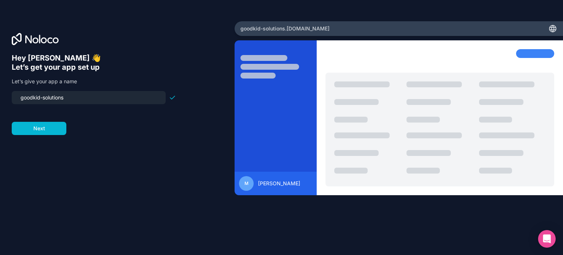
click at [56, 99] on input "goodkid-solutions" at bounding box center [88, 97] width 145 height 10
click at [24, 96] on input "goodkid-solutions" at bounding box center [88, 97] width 145 height 10
click at [49, 97] on input "goodkid-solutions" at bounding box center [88, 97] width 145 height 10
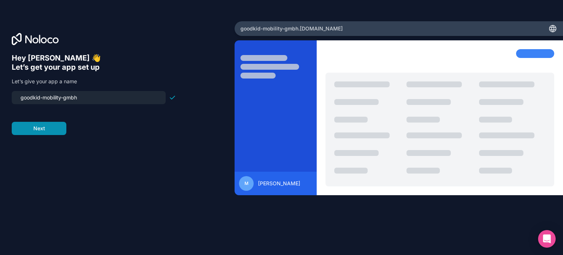
type input "goodkid-mobility-gmbh"
click at [57, 126] on button "Next" at bounding box center [39, 128] width 55 height 13
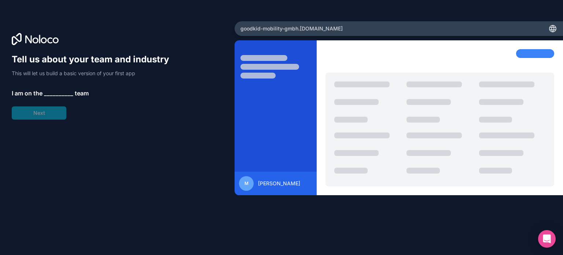
click at [54, 93] on span "__________" at bounding box center [58, 93] width 29 height 9
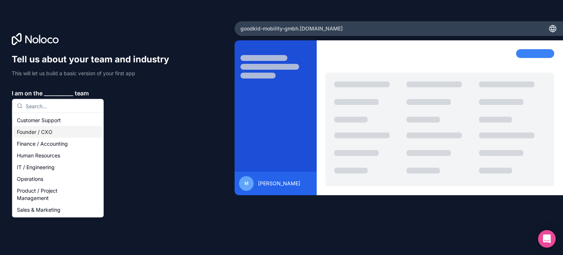
click at [92, 132] on div "Founder / CXO" at bounding box center [58, 132] width 88 height 12
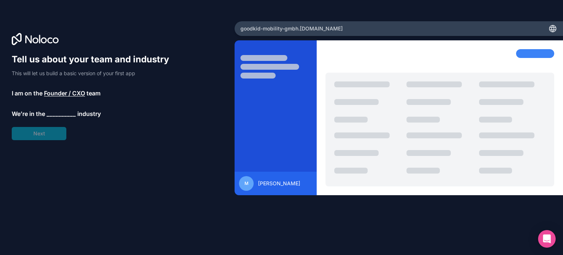
click at [60, 114] on span "__________" at bounding box center [61, 113] width 29 height 9
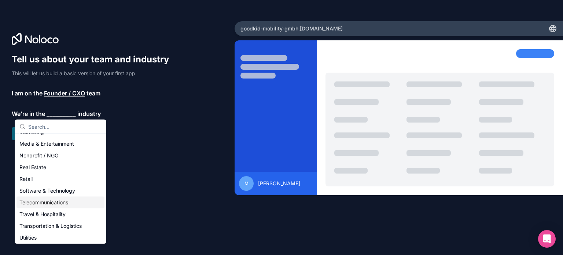
scroll to position [151, 0]
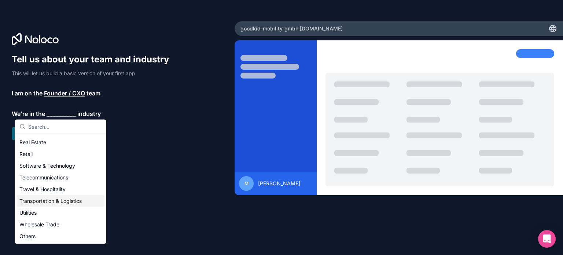
click at [74, 203] on div "Transportation & Logistics" at bounding box center [60, 201] width 88 height 12
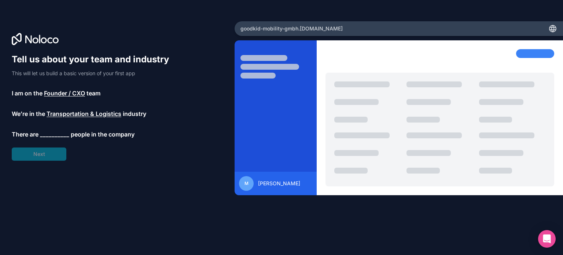
click at [58, 131] on span "__________" at bounding box center [54, 134] width 29 height 9
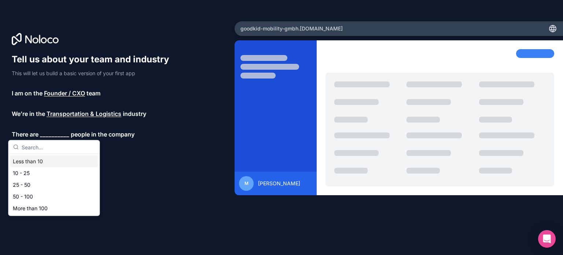
click at [66, 162] on div "Less than 10" at bounding box center [54, 161] width 88 height 12
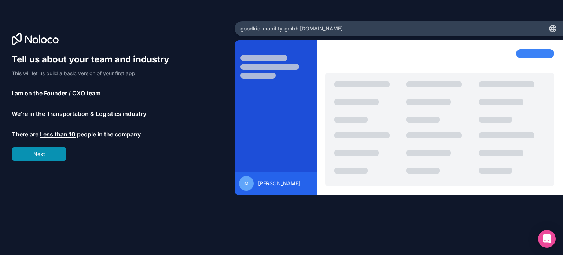
click at [56, 151] on button "Next" at bounding box center [39, 153] width 55 height 13
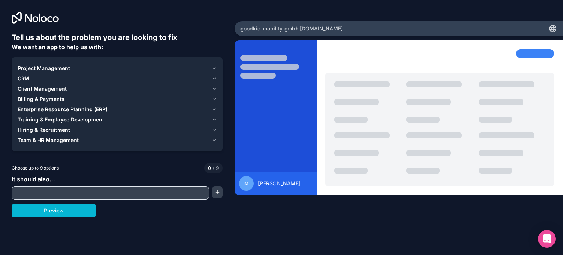
click at [103, 69] on div "Project Management" at bounding box center [113, 67] width 191 height 7
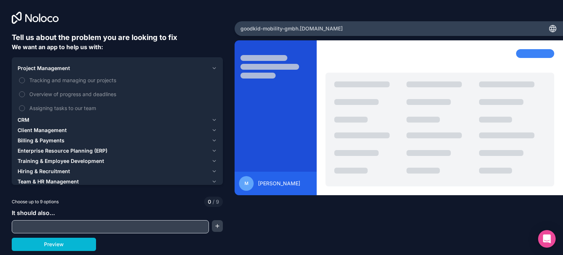
click at [103, 69] on div "Project Management" at bounding box center [113, 67] width 191 height 7
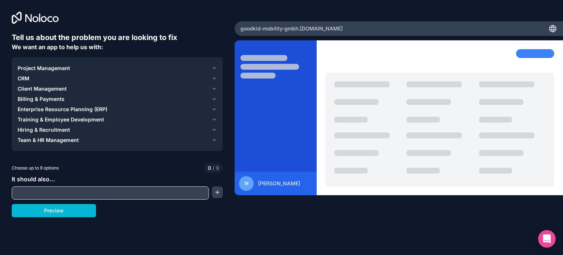
click at [103, 69] on div "Project Management" at bounding box center [113, 67] width 191 height 7
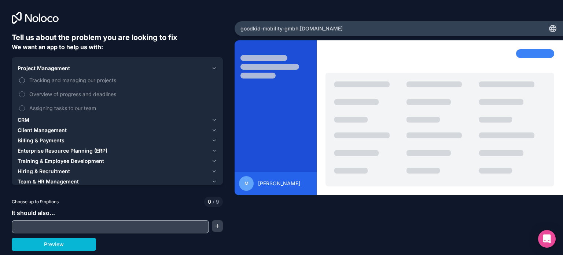
click at [84, 81] on span "Tracking and managing our projects" at bounding box center [122, 80] width 186 height 8
click at [25, 81] on button "Tracking and managing our projects" at bounding box center [22, 80] width 6 height 6
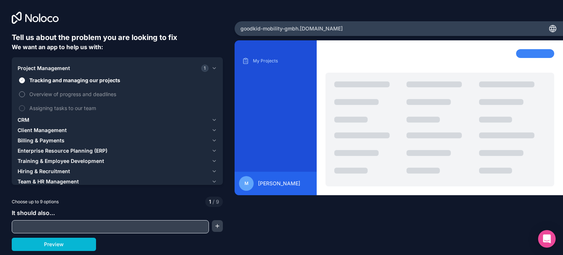
click at [93, 96] on span "Overview of progress and deadlines" at bounding box center [122, 94] width 186 height 8
click at [25, 96] on button "Overview of progress and deadlines" at bounding box center [22, 94] width 6 height 6
click at [82, 92] on span "Overview of progress and deadlines" at bounding box center [122, 94] width 186 height 8
click at [25, 92] on button "Overview of progress and deadlines" at bounding box center [22, 94] width 6 height 6
click at [82, 108] on span "Assigning tasks to our team" at bounding box center [122, 108] width 186 height 8
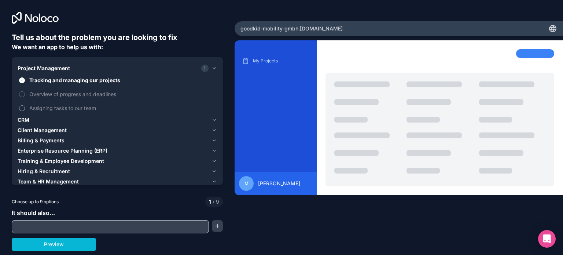
click at [25, 108] on button "Assigning tasks to our team" at bounding box center [22, 108] width 6 height 6
click at [27, 118] on span "CRM" at bounding box center [24, 119] width 12 height 7
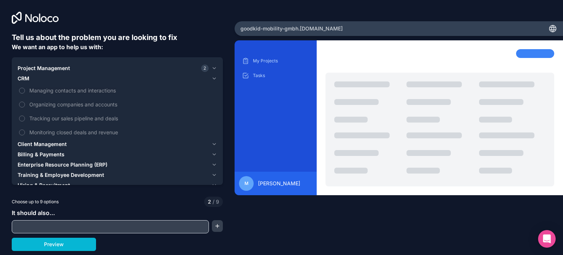
click at [65, 140] on span "Client Management" at bounding box center [42, 143] width 49 height 7
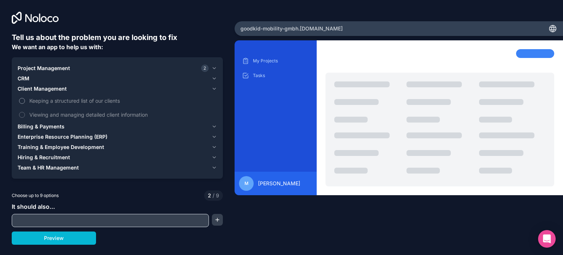
click at [80, 101] on span "Keeping a structured list of our clients" at bounding box center [122, 101] width 186 height 8
click at [25, 101] on button "Keeping a structured list of our clients" at bounding box center [22, 101] width 6 height 6
click at [79, 99] on span "Keeping a structured list of our clients" at bounding box center [122, 101] width 186 height 8
click at [25, 99] on button "Keeping a structured list of our clients" at bounding box center [22, 101] width 6 height 6
click at [56, 148] on span "Training & Employee Development" at bounding box center [61, 146] width 86 height 7
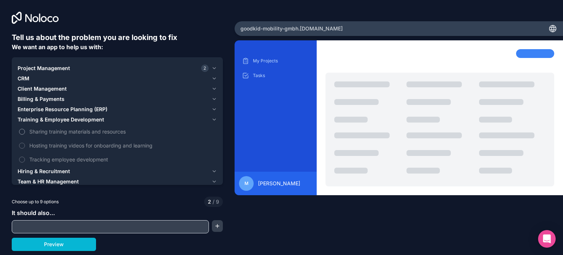
click at [77, 130] on span "Sharing training materials and resources" at bounding box center [122, 132] width 186 height 8
click at [25, 130] on button "Sharing training materials and resources" at bounding box center [22, 132] width 6 height 6
click at [77, 130] on span "Sharing training materials and resources" at bounding box center [122, 132] width 186 height 8
click at [25, 130] on button "Sharing training materials and resources" at bounding box center [22, 132] width 6 height 6
click at [68, 114] on button "Enterprise Resource Planning (ERP)" at bounding box center [117, 109] width 199 height 10
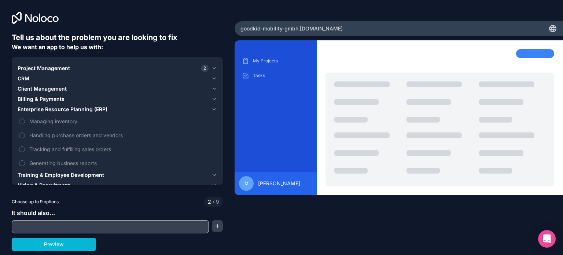
click at [71, 105] on button "Enterprise Resource Planning (ERP)" at bounding box center [117, 109] width 199 height 10
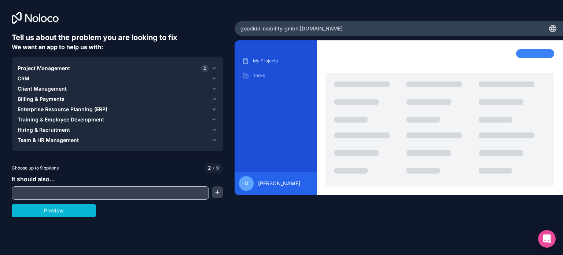
click at [74, 143] on span "Team & HR Management" at bounding box center [48, 139] width 61 height 7
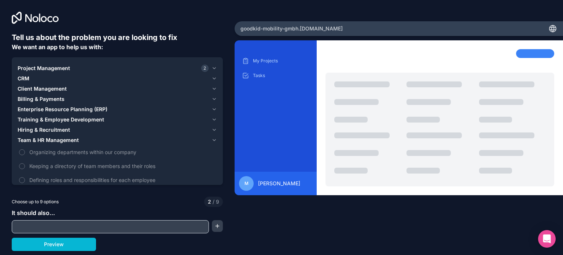
click at [64, 129] on span "Hiring & Recruitment" at bounding box center [44, 129] width 52 height 7
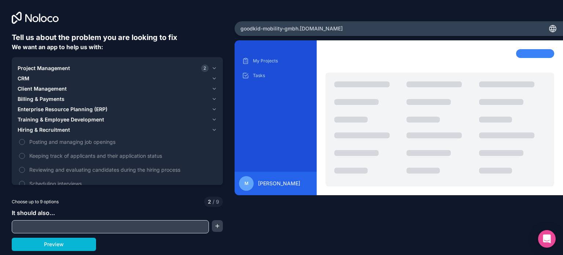
click at [99, 68] on div "Project Management 2" at bounding box center [113, 67] width 191 height 7
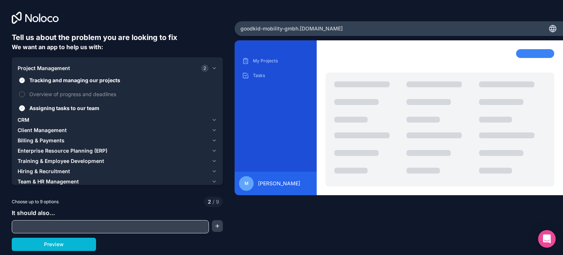
click at [90, 75] on label "Tracking and managing our projects" at bounding box center [117, 80] width 199 height 14
click at [25, 77] on button "Tracking and managing our projects" at bounding box center [22, 80] width 6 height 6
click at [62, 106] on span "Assigning tasks to our team" at bounding box center [122, 108] width 186 height 8
click at [25, 106] on button "Assigning tasks to our team" at bounding box center [22, 108] width 6 height 6
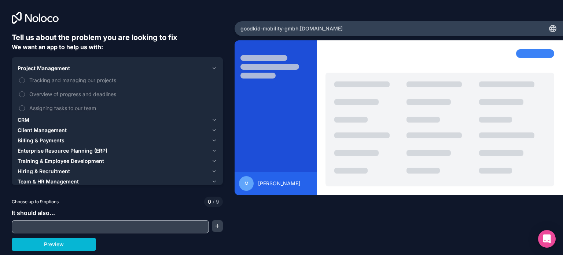
click at [103, 225] on input "text" at bounding box center [110, 226] width 193 height 10
click at [214, 224] on button "button" at bounding box center [217, 226] width 11 height 12
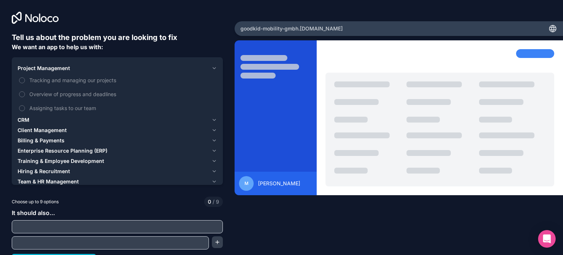
scroll to position [12, 0]
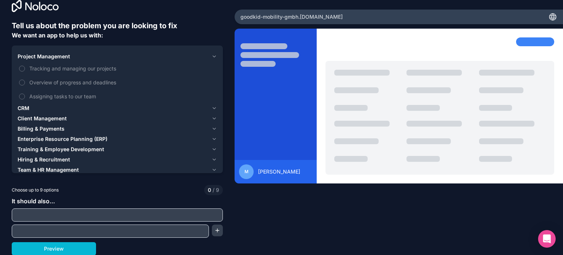
click at [167, 216] on input "text" at bounding box center [117, 215] width 207 height 10
type input "Time Sheet of employees"
click at [174, 212] on input "Time Sheet of employees" at bounding box center [117, 215] width 207 height 10
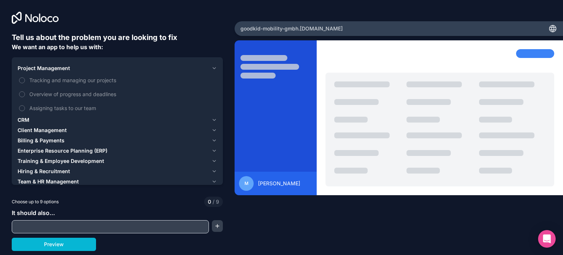
scroll to position [0, 0]
click at [196, 66] on div "Project Management" at bounding box center [113, 67] width 191 height 7
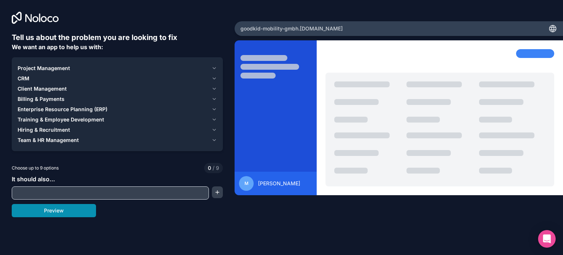
click at [79, 212] on button "Preview" at bounding box center [54, 210] width 84 height 13
click at [553, 29] on icon at bounding box center [553, 28] width 1 height 7
click at [370, 116] on div at bounding box center [367, 103] width 66 height 45
